Goal: Find specific page/section: Find specific page/section

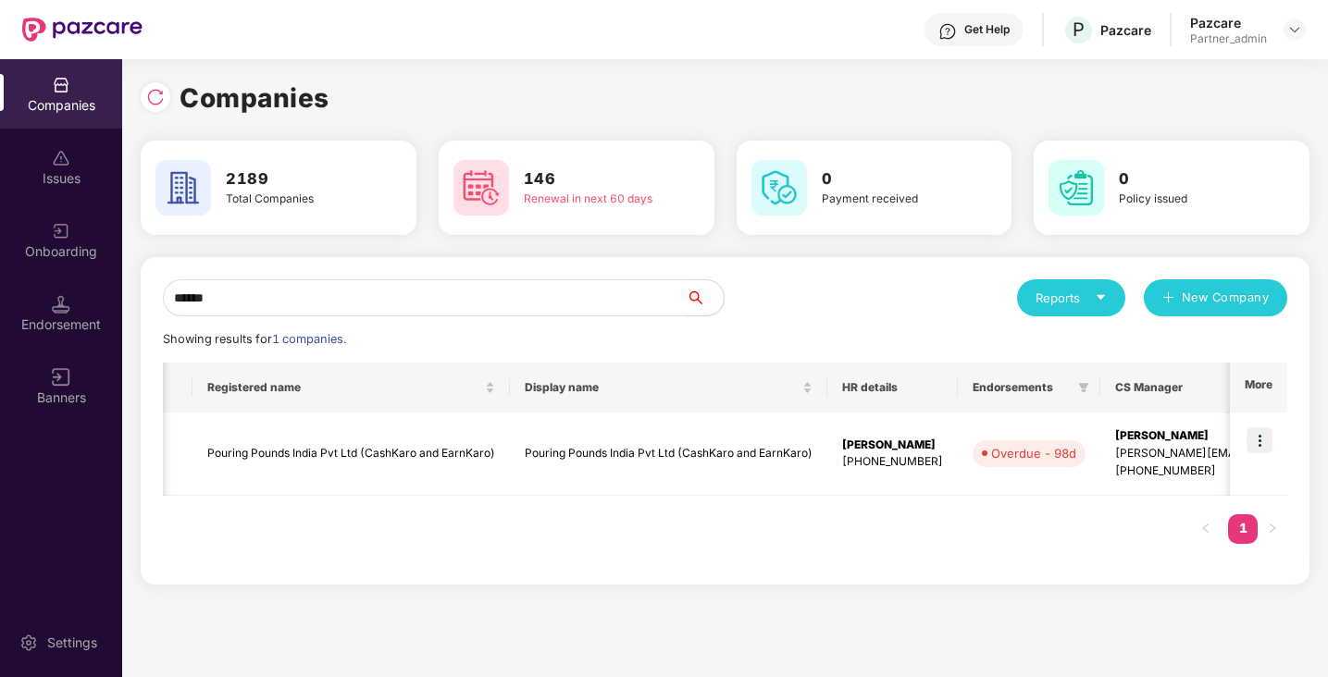
scroll to position [0, 699]
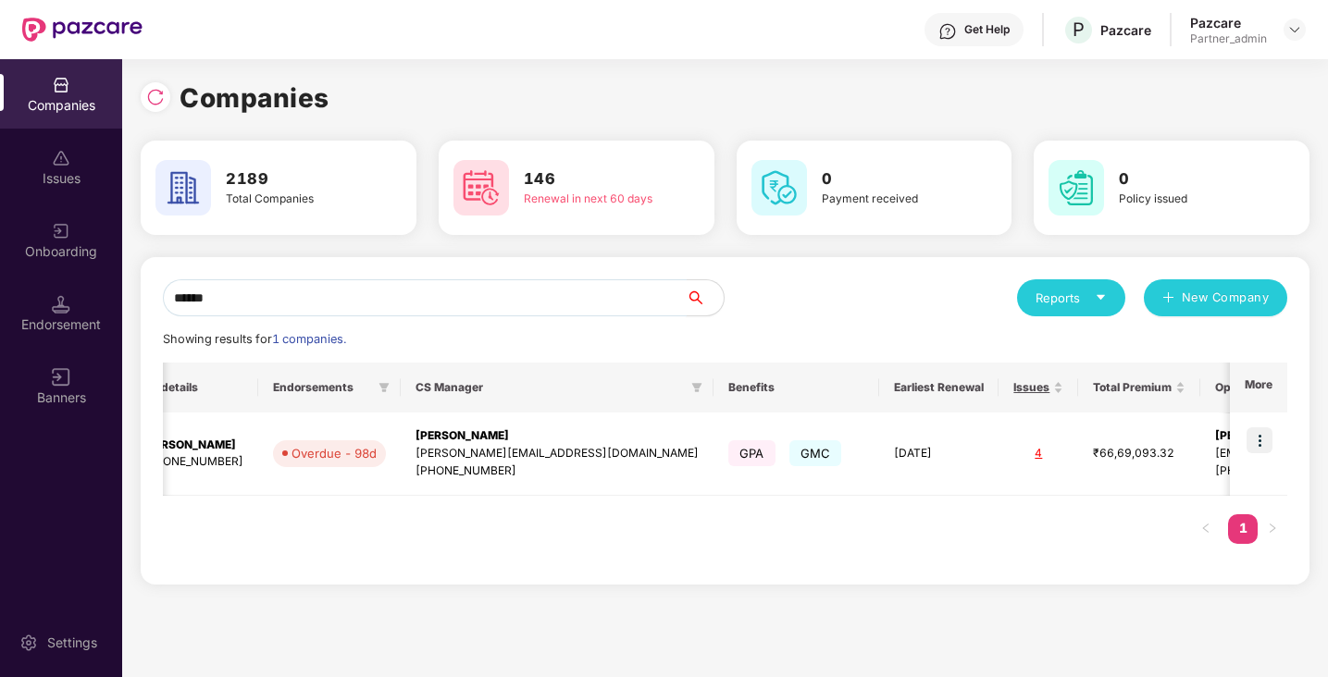
click at [230, 293] on input "******" at bounding box center [425, 297] width 524 height 37
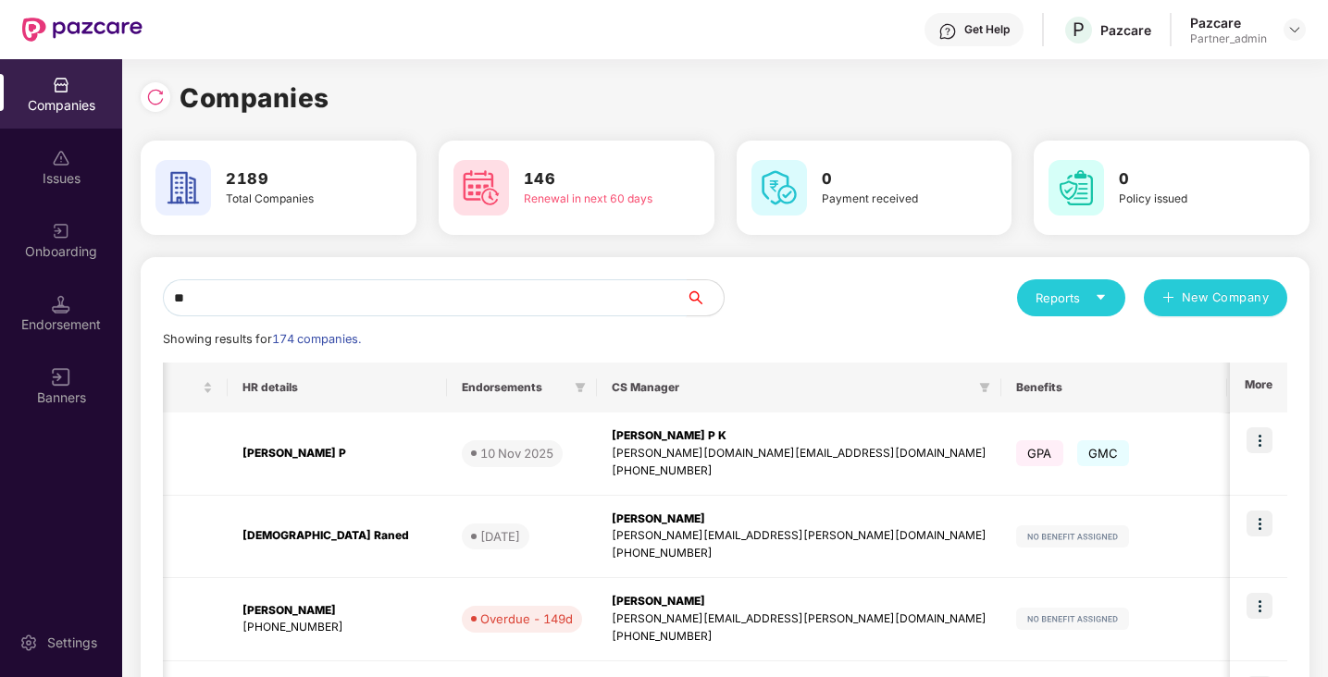
type input "*"
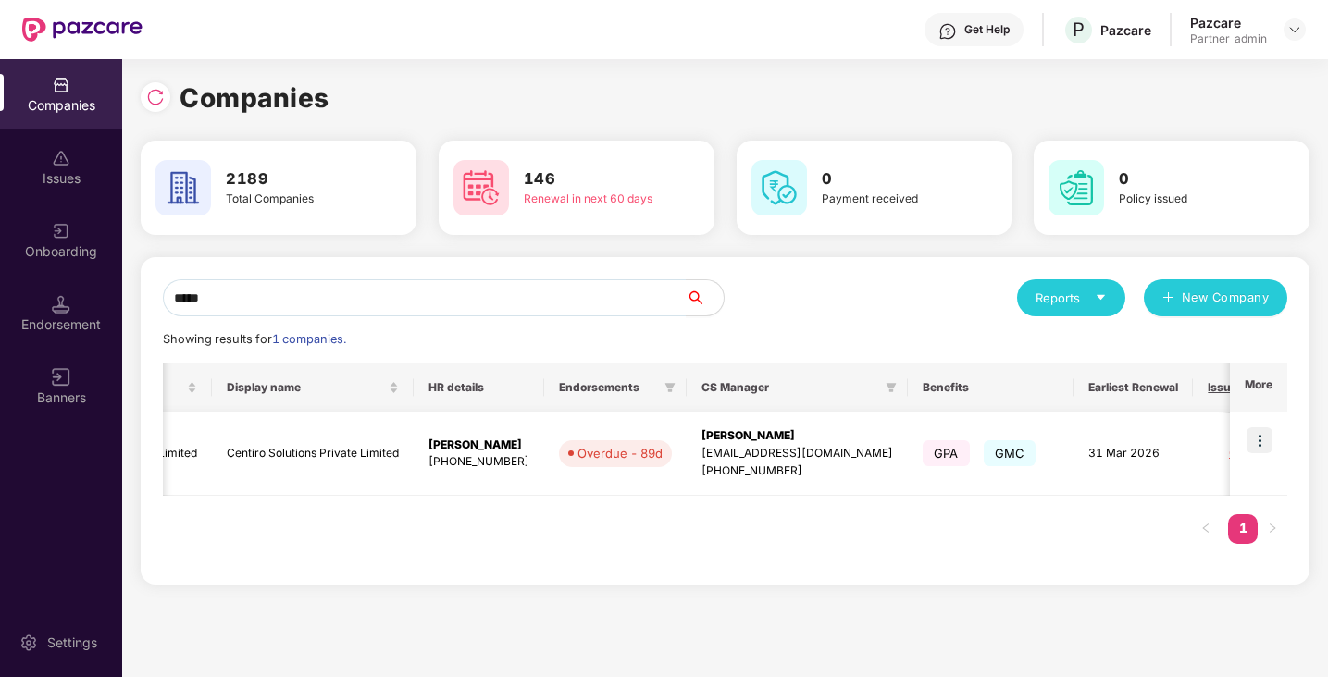
scroll to position [0, 0]
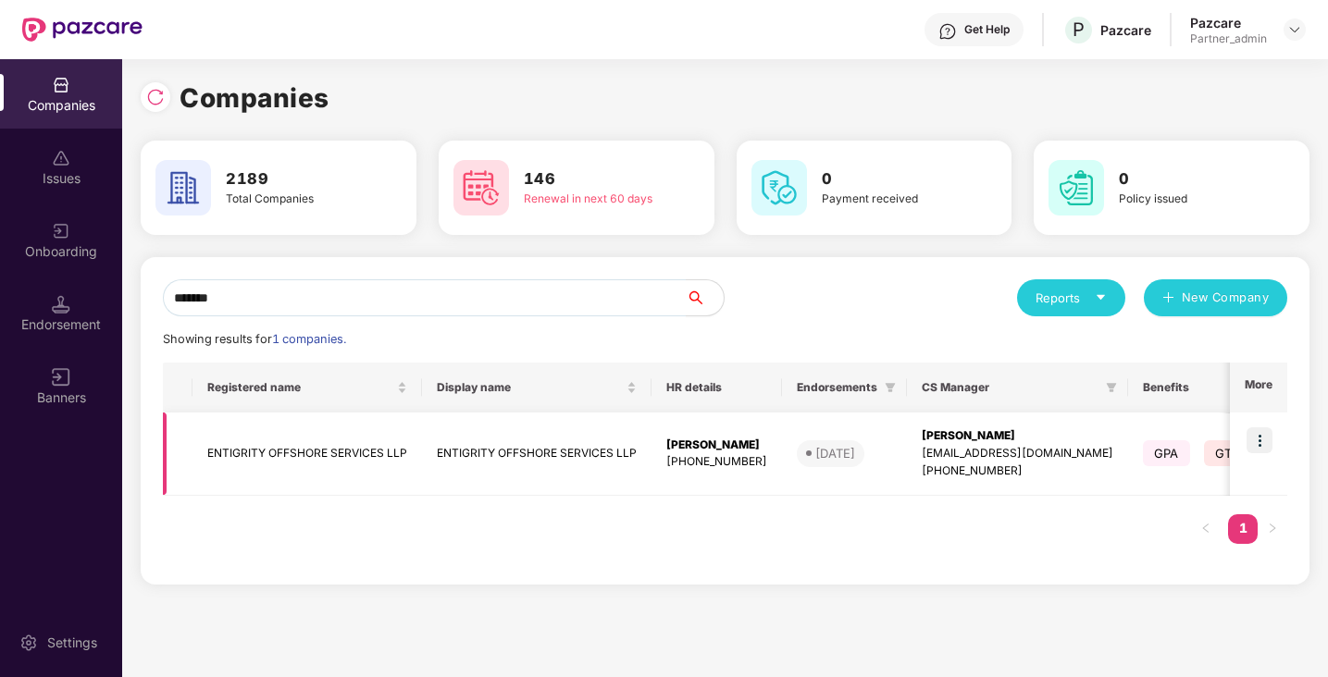
type input "*******"
click at [1264, 447] on img at bounding box center [1259, 440] width 26 height 26
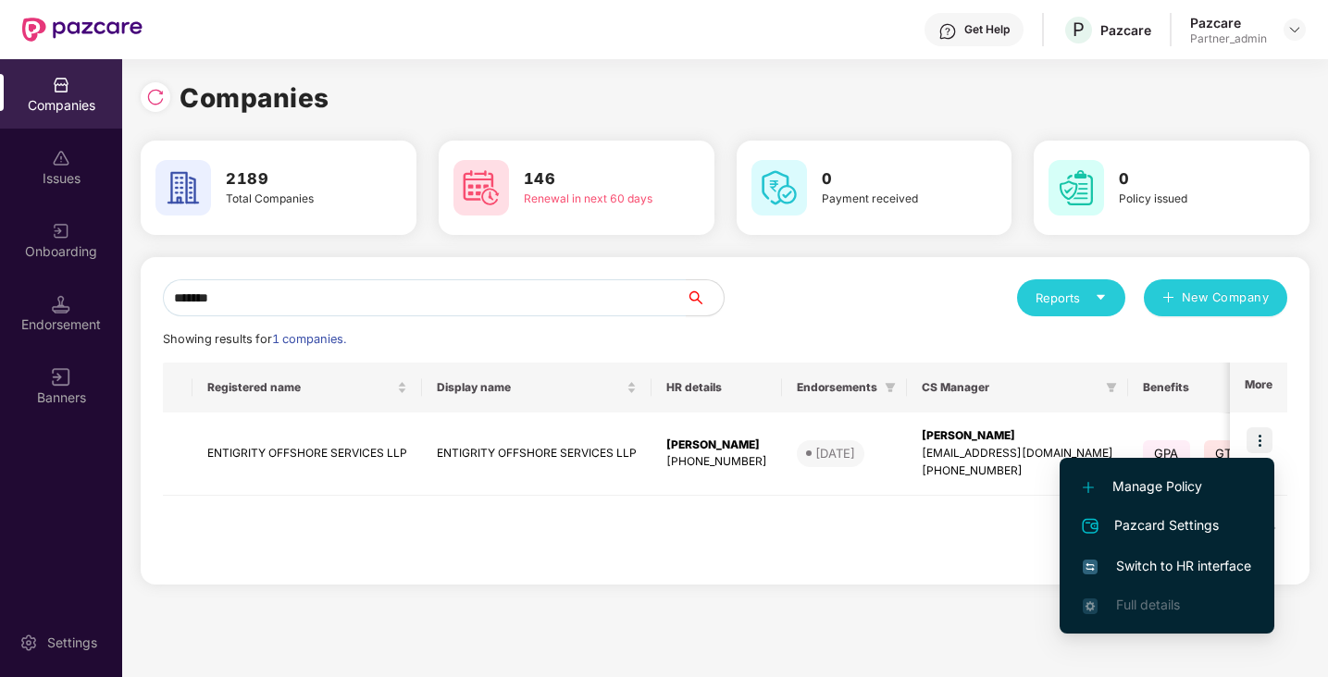
click at [1147, 565] on span "Switch to HR interface" at bounding box center [1166, 566] width 168 height 20
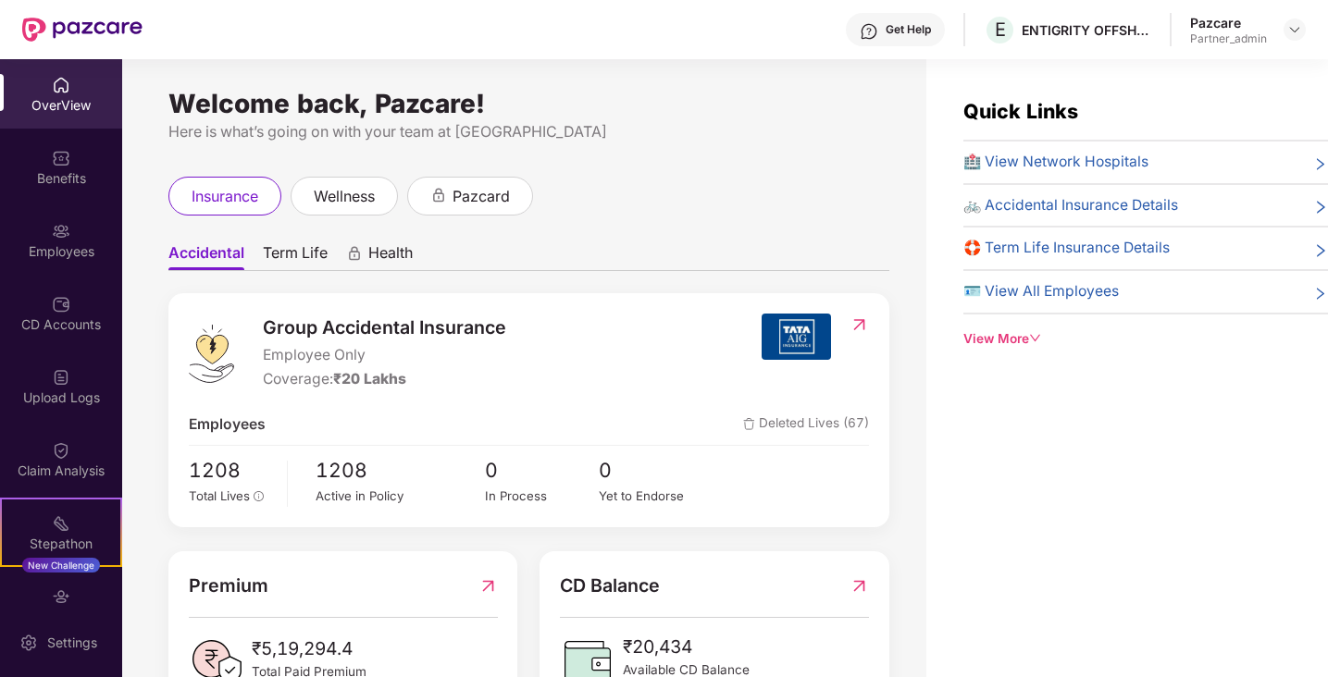
click at [70, 253] on div "Employees" at bounding box center [61, 251] width 122 height 19
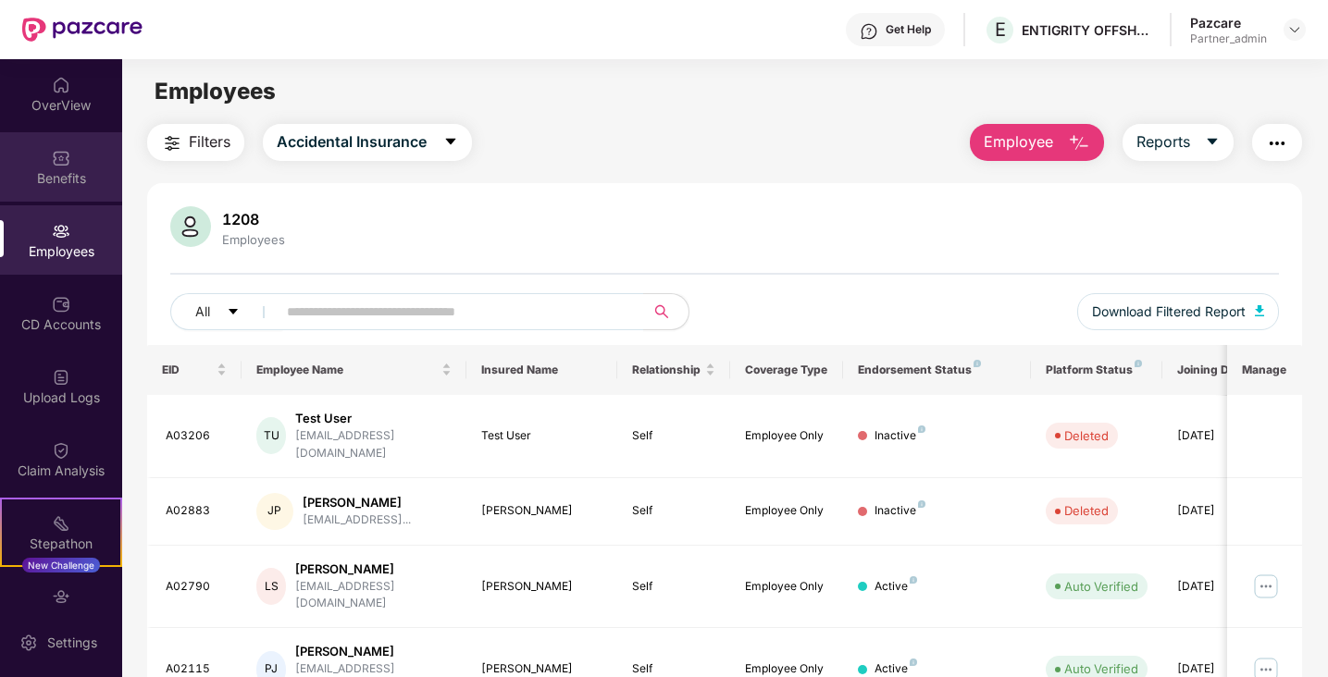
click at [68, 187] on div "Benefits" at bounding box center [61, 166] width 122 height 69
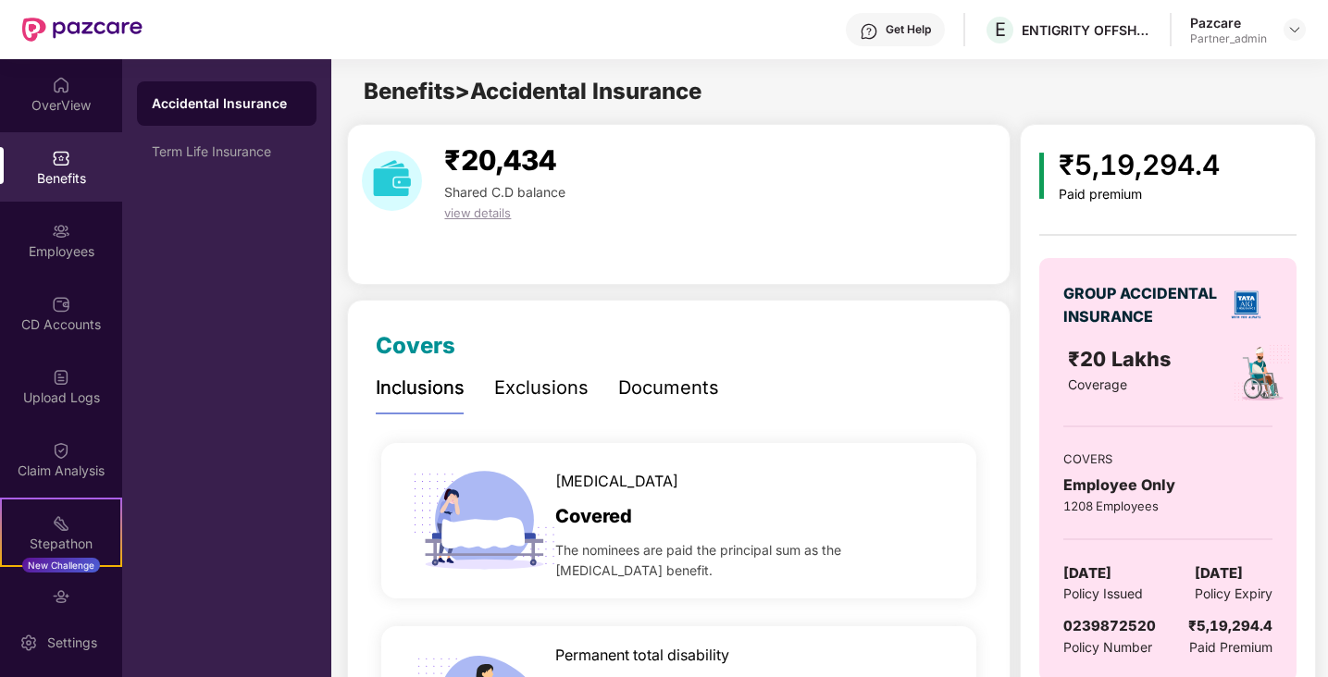
click at [670, 384] on div "Documents" at bounding box center [668, 388] width 101 height 29
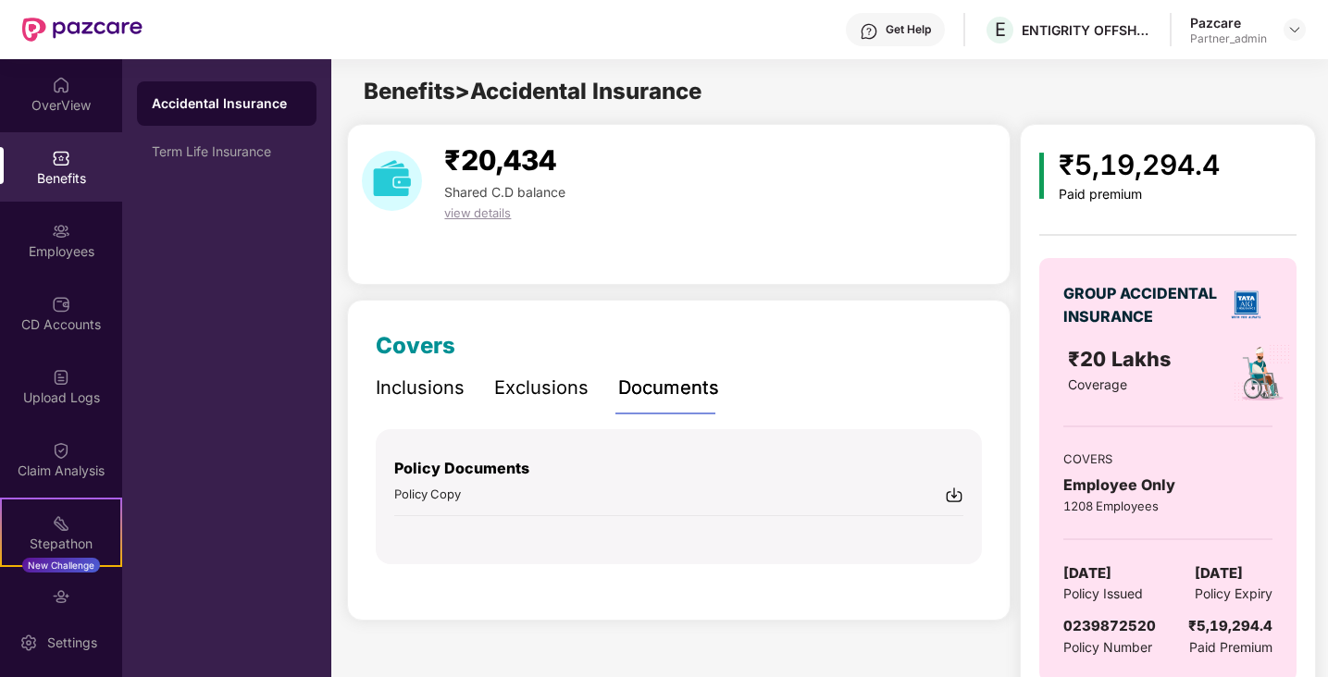
click at [562, 497] on div "Policy Copy" at bounding box center [678, 494] width 569 height 19
